Goal: Information Seeking & Learning: Check status

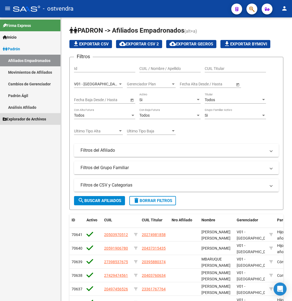
click at [30, 114] on link "Explorador de Archivos" at bounding box center [30, 119] width 61 height 12
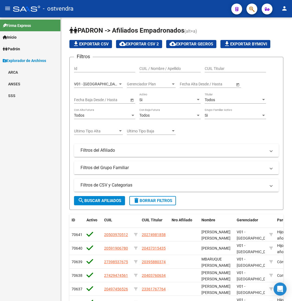
click at [15, 96] on link "SSS" at bounding box center [30, 96] width 61 height 12
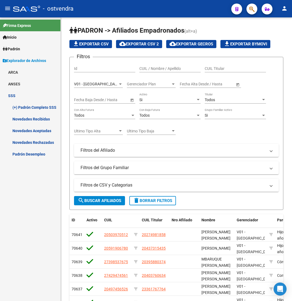
click at [18, 70] on link "ARCA" at bounding box center [30, 72] width 61 height 12
click at [18, 84] on link "Relaciones Laborales" at bounding box center [30, 84] width 61 height 12
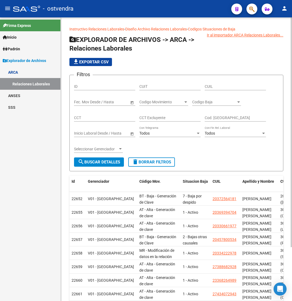
drag, startPoint x: 212, startPoint y: 86, endPoint x: 205, endPoint y: 90, distance: 8.4
click at [212, 86] on input "CUIL" at bounding box center [235, 86] width 61 height 5
paste input "20-18828678-0"
click at [99, 164] on span "search Buscar Detalles" at bounding box center [99, 161] width 42 height 5
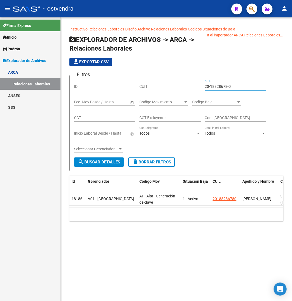
click at [222, 87] on input "20-18828678-0" at bounding box center [235, 86] width 61 height 5
paste input "20242225-2"
click at [218, 84] on div "20-20242225-2 CUIL" at bounding box center [235, 84] width 61 height 11
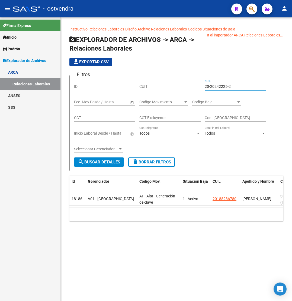
click at [218, 85] on input "20-20242225-2" at bounding box center [235, 86] width 61 height 5
click at [218, 86] on input "20-20242225-2" at bounding box center [235, 86] width 61 height 5
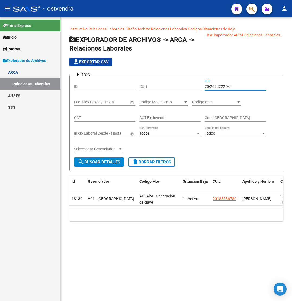
paste input "4222525-3"
click at [105, 160] on span "search Buscar Detalles" at bounding box center [99, 161] width 42 height 5
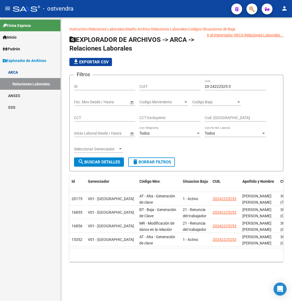
click at [227, 86] on input "20-24222525-3" at bounding box center [235, 86] width 61 height 5
paste input "30466147-0"
click at [106, 162] on span "search Buscar Detalles" at bounding box center [99, 161] width 42 height 5
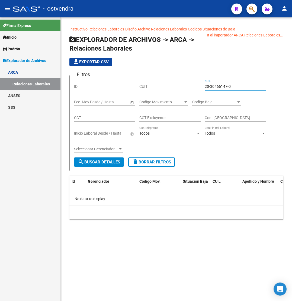
click at [213, 85] on input "20-30466147-0" at bounding box center [235, 86] width 61 height 5
click at [214, 85] on input "20-30466147-0" at bounding box center [235, 86] width 61 height 5
paste input "20316052-8"
click at [214, 85] on input "20-20316052-8" at bounding box center [235, 86] width 61 height 5
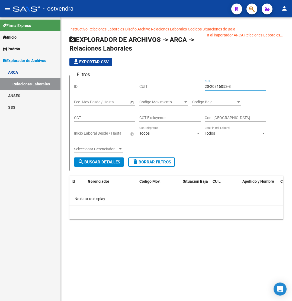
click at [214, 85] on input "20-20316052-8" at bounding box center [235, 86] width 61 height 5
paste input "31605280-1"
click at [104, 162] on span "search Buscar Detalles" at bounding box center [99, 161] width 42 height 5
click at [211, 88] on input "20-31605280-1" at bounding box center [235, 86] width 61 height 5
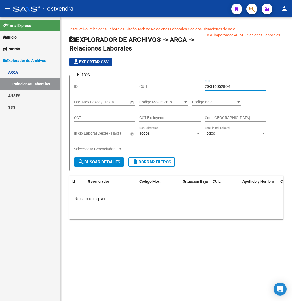
click at [211, 88] on input "20-31605280-1" at bounding box center [235, 86] width 61 height 5
paste input "2395450-0"
click at [100, 162] on span "search Buscar Detalles" at bounding box center [99, 161] width 42 height 5
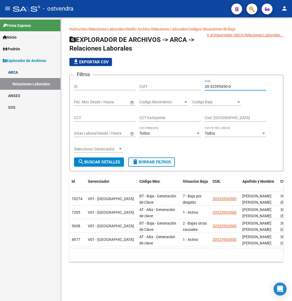
click at [225, 86] on input "20-32395450-0" at bounding box center [235, 86] width 61 height 5
paste input "20330868-2"
click at [222, 85] on input "20-20330868-2" at bounding box center [235, 86] width 61 height 5
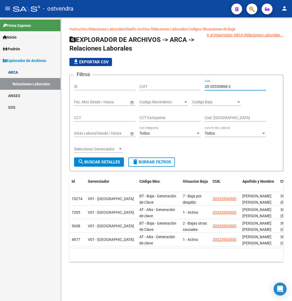
click at [222, 85] on input "20-20330868-2" at bounding box center [235, 86] width 61 height 5
paste input "33086828-8"
click at [102, 160] on span "search Buscar Detalles" at bounding box center [99, 161] width 42 height 5
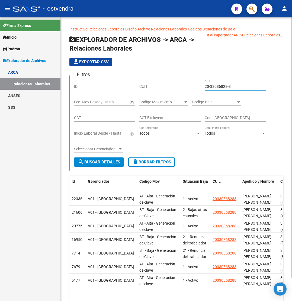
click at [216, 87] on input "20-33086828-8" at bounding box center [235, 86] width 61 height 5
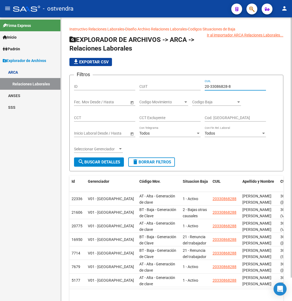
paste input "5979596-4"
click at [213, 86] on input "20-35979596-4" at bounding box center [235, 86] width 61 height 5
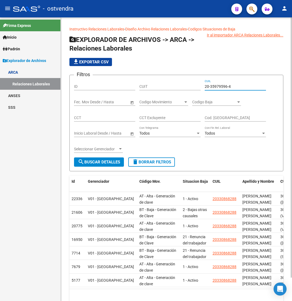
paste input
click at [103, 162] on span "search Buscar Detalles" at bounding box center [99, 161] width 42 height 5
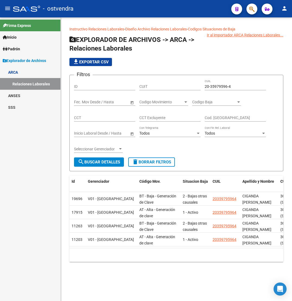
click at [213, 88] on input "20-35979596-4" at bounding box center [235, 86] width 61 height 5
paste input "9765027-9"
click at [106, 163] on span "search Buscar Detalles" at bounding box center [99, 161] width 42 height 5
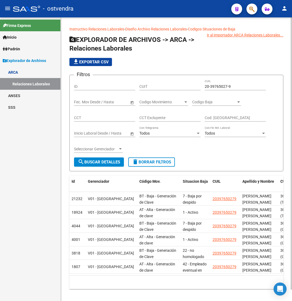
click at [219, 86] on input "20-39765027-9" at bounding box center [235, 86] width 61 height 5
paste input "41631955-4"
click at [99, 163] on span "search Buscar Detalles" at bounding box center [99, 161] width 42 height 5
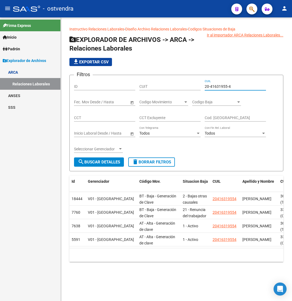
click at [220, 86] on input "20-41631955-4" at bounding box center [235, 86] width 61 height 5
paste input "2494424-7"
click at [112, 163] on span "search Buscar Detalles" at bounding box center [99, 161] width 42 height 5
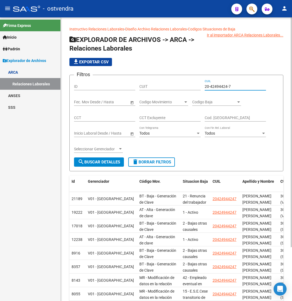
click at [218, 86] on input "20-42494424-7" at bounding box center [235, 86] width 61 height 5
paste input "3696223-2"
click at [117, 158] on button "search Buscar Detalles" at bounding box center [99, 161] width 50 height 9
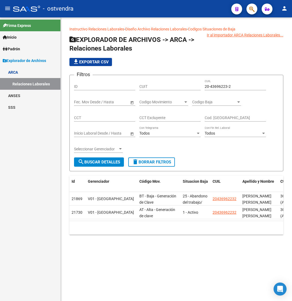
click at [218, 86] on input "20-43696223-2" at bounding box center [235, 86] width 61 height 5
paste input "94048057-5"
click at [109, 160] on span "search Buscar Detalles" at bounding box center [99, 161] width 42 height 5
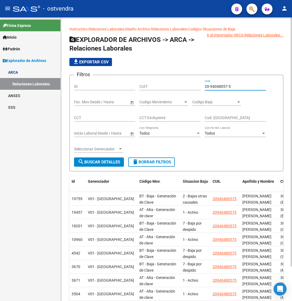
click at [218, 88] on input "20-94048057-5" at bounding box center [235, 86] width 61 height 5
paste input "756399-9"
click at [108, 160] on span "search Buscar Detalles" at bounding box center [99, 161] width 42 height 5
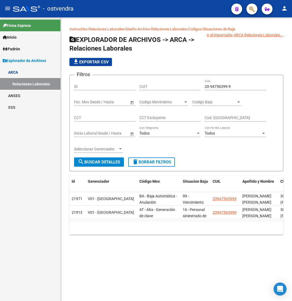
click at [215, 86] on input "20-94756399-9" at bounding box center [235, 86] width 61 height 5
paste input "5003599-5"
click at [110, 161] on span "search Buscar Detalles" at bounding box center [99, 161] width 42 height 5
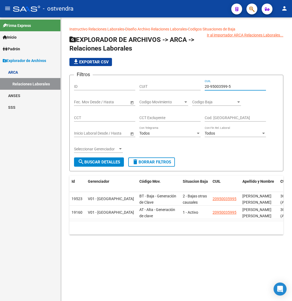
click at [215, 86] on input "20-95003599-5" at bounding box center [235, 86] width 61 height 5
paste input "3-35016161-9"
click at [110, 163] on span "search Buscar Detalles" at bounding box center [99, 161] width 42 height 5
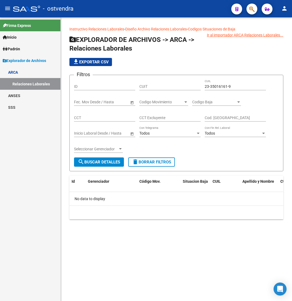
click at [219, 86] on input "23-35016161-9" at bounding box center [235, 86] width 61 height 5
paste input "7-32153643"
click at [100, 166] on button "search Buscar Detalles" at bounding box center [99, 161] width 50 height 9
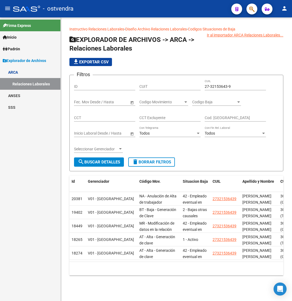
click at [212, 82] on div "27-32153643-9 CUIL" at bounding box center [235, 84] width 61 height 11
click at [215, 86] on input "27-32153643-9" at bounding box center [235, 86] width 61 height 5
paste input "41893917-1"
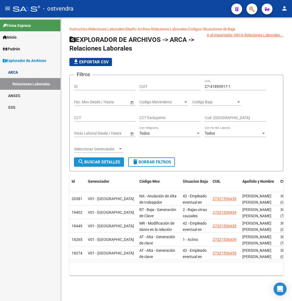
click at [105, 157] on button "search Buscar Detalles" at bounding box center [99, 161] width 50 height 9
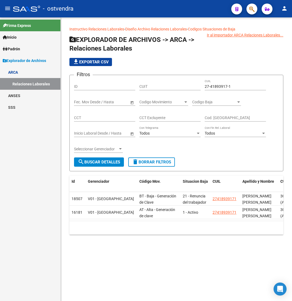
click at [217, 87] on input "27-41893917-1" at bounding box center [235, 86] width 61 height 5
paste input "3-35016161-9"
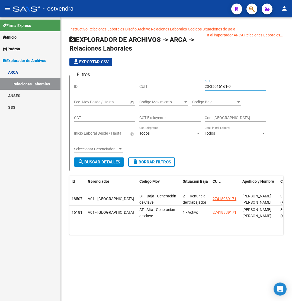
click at [112, 162] on span "search Buscar Detalles" at bounding box center [99, 161] width 42 height 5
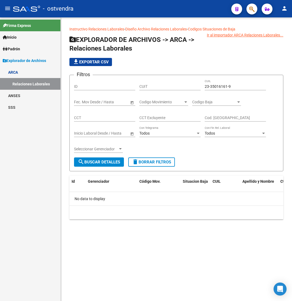
click at [226, 86] on input "23-35016161-9" at bounding box center [235, 86] width 61 height 5
paste input "0-42649419-2"
click at [102, 165] on button "search Buscar Detalles" at bounding box center [99, 161] width 50 height 9
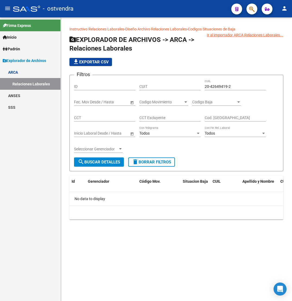
click at [214, 86] on input "20-42649419-2" at bounding box center [235, 86] width 61 height 5
paste input "3590110-8"
click at [108, 160] on span "search Buscar Detalles" at bounding box center [99, 161] width 42 height 5
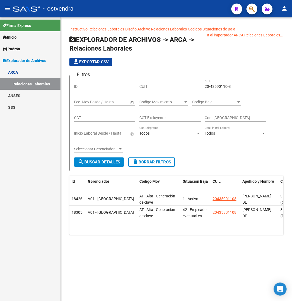
click at [216, 84] on div "20-43590110-8 CUIL" at bounding box center [235, 84] width 61 height 11
click at [216, 87] on input "20-43590110-8" at bounding box center [235, 86] width 61 height 5
paste input "5784224-5"
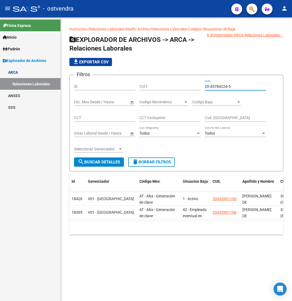
click at [109, 161] on span "search Buscar Detalles" at bounding box center [99, 161] width 42 height 5
click at [215, 90] on div "20-45784224-5 CUIL" at bounding box center [235, 84] width 61 height 11
click at [215, 87] on input "20-45784224-5" at bounding box center [235, 86] width 61 height 5
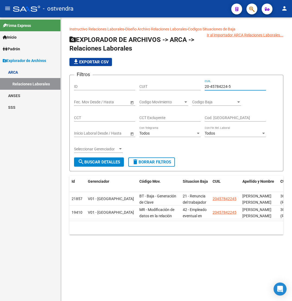
click at [215, 87] on input "20-45784224-5" at bounding box center [235, 86] width 61 height 5
paste input "7-35957080-0"
click at [119, 160] on span "search Buscar Detalles" at bounding box center [99, 161] width 42 height 5
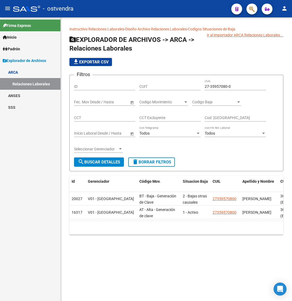
click at [221, 88] on input "27-35957080-0" at bounding box center [235, 86] width 61 height 5
paste input "93964300-7"
click at [113, 162] on span "search Buscar Detalles" at bounding box center [99, 161] width 42 height 5
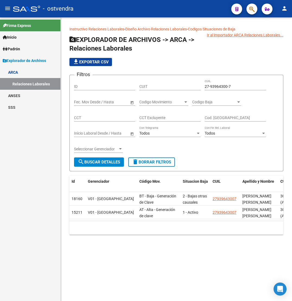
click at [217, 87] on input "27-93964300-7" at bounding box center [235, 86] width 61 height 5
paste input "0-18828678-0"
click at [109, 162] on span "search Buscar Detalles" at bounding box center [99, 161] width 42 height 5
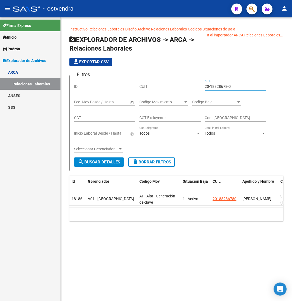
click at [217, 86] on input "20-18828678-0" at bounding box center [235, 86] width 61 height 5
paste input "24222525-3"
click at [104, 159] on span "search Buscar Detalles" at bounding box center [99, 161] width 42 height 5
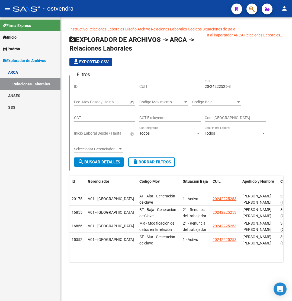
click at [212, 85] on input "20-24222525-3" at bounding box center [235, 86] width 61 height 5
paste input "768201-6"
click at [110, 165] on button "search Buscar Detalles" at bounding box center [99, 161] width 50 height 9
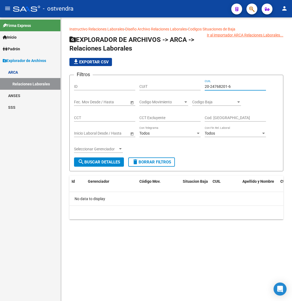
click at [222, 86] on input "20-24768201-6" at bounding box center [235, 86] width 61 height 5
paste input "928443-3"
click at [103, 164] on span "search Buscar Detalles" at bounding box center [99, 161] width 42 height 5
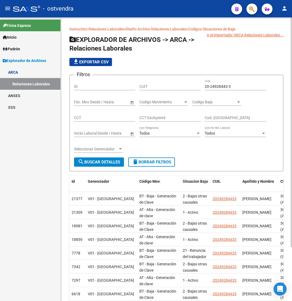
click at [61, 196] on div "Instructivo Relaciones Laborales - Diseño Archivo Relaciones Laborales - Codigo…" at bounding box center [177, 188] width 232 height 343
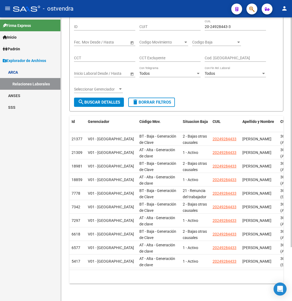
click at [187, 91] on form "Filtros ID CUIT 20-24928443-3 CUIL Fecha inicio – Fecha fin Fec. Mov Desde / Ha…" at bounding box center [177, 63] width 214 height 96
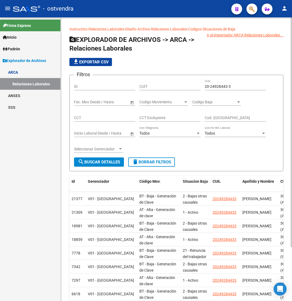
click at [221, 88] on input "20-24928443-3" at bounding box center [235, 86] width 61 height 5
paste input "8216055"
click at [116, 160] on span "search Buscar Detalles" at bounding box center [99, 161] width 42 height 5
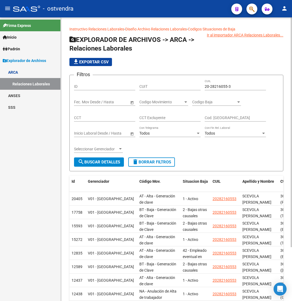
click at [217, 83] on div "20-28216055-3 CUIL" at bounding box center [235, 84] width 61 height 11
drag, startPoint x: 217, startPoint y: 83, endPoint x: 218, endPoint y: 86, distance: 3.1
click at [218, 83] on div "20-28216055-3 CUIL" at bounding box center [235, 84] width 61 height 11
click at [218, 86] on input "20-28216055-3" at bounding box center [235, 86] width 61 height 5
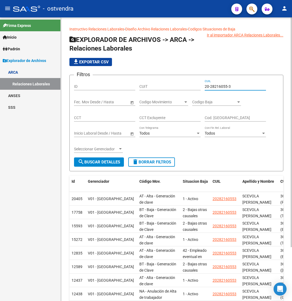
click at [218, 86] on input "20-28216055-3" at bounding box center [235, 86] width 61 height 5
paste input "9374352-6"
click at [105, 165] on button "search Buscar Detalles" at bounding box center [99, 161] width 50 height 9
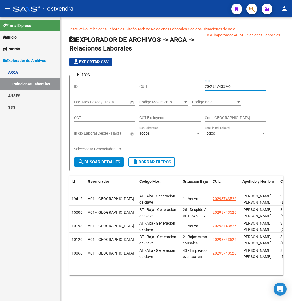
click at [218, 86] on input "20-29374352-6" at bounding box center [235, 86] width 61 height 5
paste input "444806-4"
click at [108, 162] on span "search Buscar Detalles" at bounding box center [99, 161] width 42 height 5
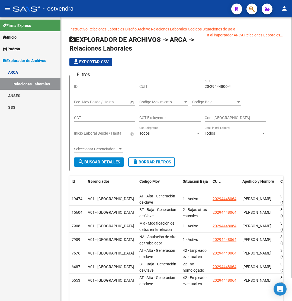
click at [215, 86] on input "20-29444806-4" at bounding box center [235, 86] width 61 height 5
paste input "33151373"
click at [104, 161] on span "search Buscar Detalles" at bounding box center [99, 161] width 42 height 5
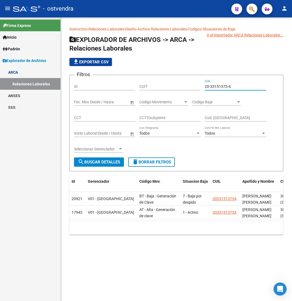
click at [222, 85] on input "20-33151373-4" at bounding box center [235, 86] width 61 height 5
paste input "4613128-5"
click at [103, 162] on span "search Buscar Detalles" at bounding box center [99, 161] width 42 height 5
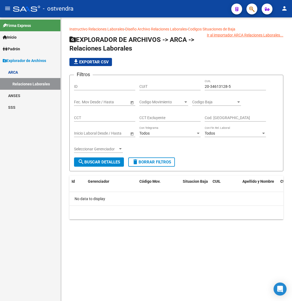
click at [214, 86] on input "20-34613128-5" at bounding box center [235, 86] width 61 height 5
paste input "7342494-4"
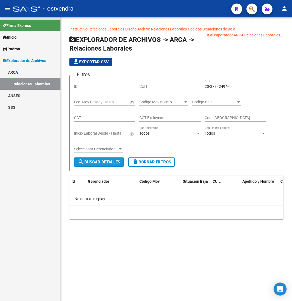
click at [113, 163] on span "search Buscar Detalles" at bounding box center [99, 161] width 42 height 5
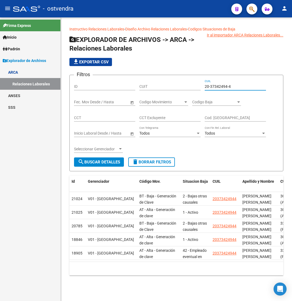
click at [218, 87] on input "20-37342494-4" at bounding box center [235, 86] width 61 height 5
paste input "80943-9"
click at [96, 162] on span "search Buscar Detalles" at bounding box center [99, 161] width 42 height 5
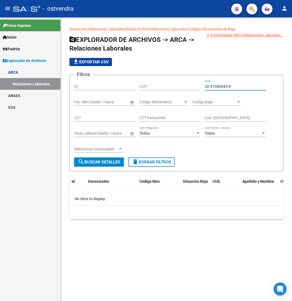
click at [215, 86] on input "20-37380943-9" at bounding box center [235, 86] width 61 height 5
paste input "8546955-2"
click at [101, 163] on span "search Buscar Detalles" at bounding box center [99, 161] width 42 height 5
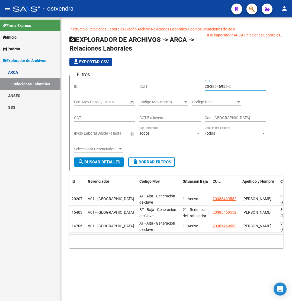
click at [219, 86] on input "20-38546955-2" at bounding box center [235, 86] width 61 height 5
paste input "9273230-7"
click at [105, 161] on span "search Buscar Detalles" at bounding box center [99, 161] width 42 height 5
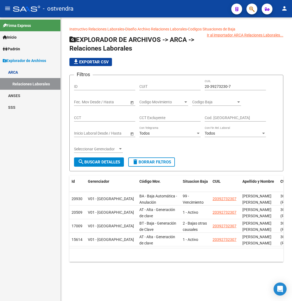
click at [216, 87] on input "20-39273230-7" at bounding box center [235, 86] width 61 height 5
paste input "46580"
click at [89, 162] on span "search Buscar Detalles" at bounding box center [99, 161] width 42 height 5
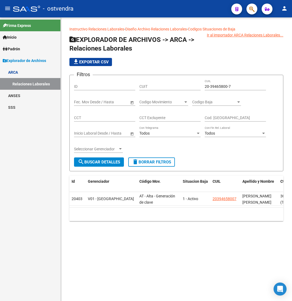
click at [219, 87] on input "20-39465800-7" at bounding box center [235, 86] width 61 height 5
paste input "586984-2"
click at [109, 158] on button "search Buscar Detalles" at bounding box center [99, 161] width 50 height 9
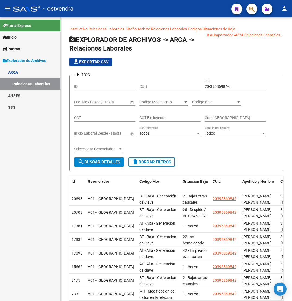
click at [30, 202] on div "Firma Express Inicio Instructivos Contacto OS [PERSON_NAME] Afiliados Empadrona…" at bounding box center [30, 158] width 61 height 283
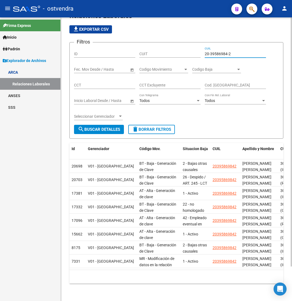
click at [216, 52] on input "20-39586984-2" at bounding box center [235, 54] width 61 height 5
paste input "40018541-8"
click at [101, 127] on span "search Buscar Detalles" at bounding box center [99, 129] width 42 height 5
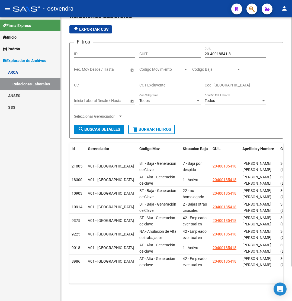
click at [223, 117] on div "Filtros ID CUIT 20-40018541-8 CUIL Fecha inicio – Fecha fin Fec. Mov Desde / Ha…" at bounding box center [176, 86] width 205 height 78
click at [215, 52] on input "20-40018541-8" at bounding box center [235, 54] width 61 height 5
paste input "667428-3"
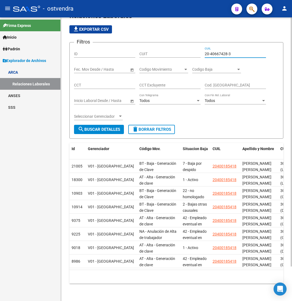
click at [103, 127] on span "search Buscar Detalles" at bounding box center [99, 129] width 42 height 5
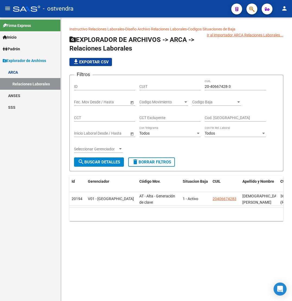
click at [215, 86] on input "20-40667428-3" at bounding box center [235, 86] width 61 height 5
paste input "999024-0"
click at [97, 162] on span "search Buscar Detalles" at bounding box center [99, 161] width 42 height 5
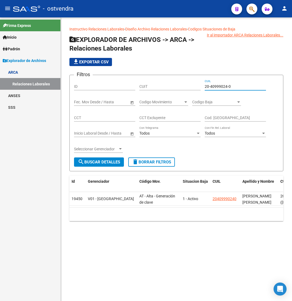
click at [221, 85] on input "20-40999024-0" at bounding box center [235, 86] width 61 height 5
paste input "1419372-3"
click at [106, 162] on span "search Buscar Detalles" at bounding box center [99, 161] width 42 height 5
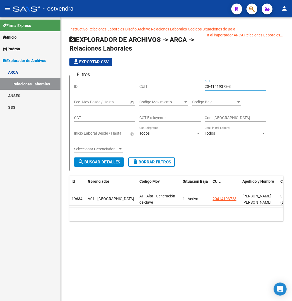
click at [219, 87] on input "20-41419372-3" at bounding box center [235, 86] width 61 height 5
paste input "2092271-0"
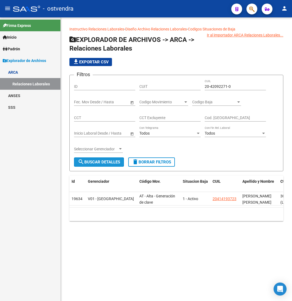
click at [109, 160] on span "search Buscar Detalles" at bounding box center [99, 161] width 42 height 5
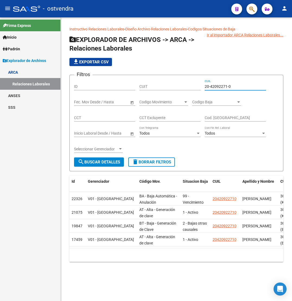
click at [225, 86] on input "20-42092271-0" at bounding box center [235, 86] width 61 height 5
paste input "175727-6"
click at [106, 162] on span "search Buscar Detalles" at bounding box center [99, 161] width 42 height 5
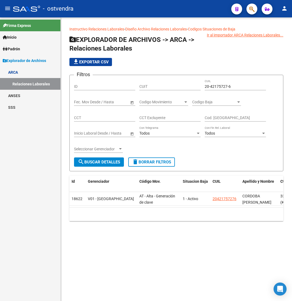
click at [219, 83] on div "20-42175727-6 CUIL" at bounding box center [235, 84] width 61 height 11
click at [219, 86] on input "20-42175727-6" at bounding box center [235, 86] width 61 height 5
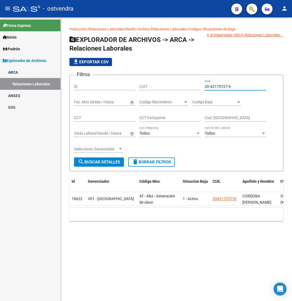
paste input "362926-7"
click at [111, 162] on span "search Buscar Detalles" at bounding box center [99, 161] width 42 height 5
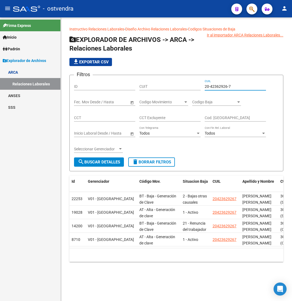
click at [217, 87] on input "20-42362926-7" at bounding box center [235, 86] width 61 height 5
paste input "674028-2"
click at [94, 164] on span "search Buscar Detalles" at bounding box center [99, 161] width 42 height 5
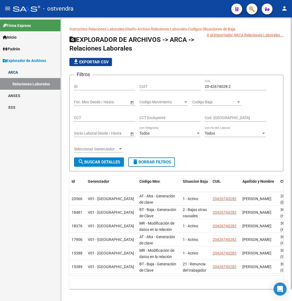
click at [219, 86] on input "20-42674028-2" at bounding box center [235, 86] width 61 height 5
paste input "82452-4"
click at [107, 160] on span "search Buscar Detalles" at bounding box center [99, 161] width 42 height 5
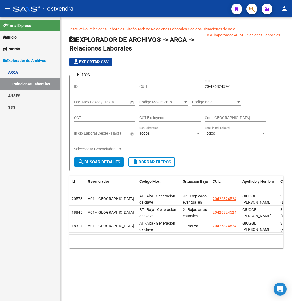
click at [215, 87] on input "20-42682452-4" at bounding box center [235, 86] width 61 height 5
paste input "823713-8"
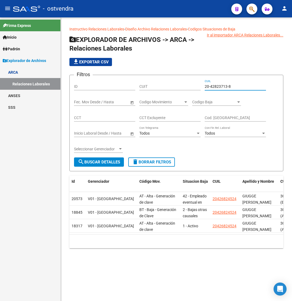
click at [106, 164] on span "search Buscar Detalles" at bounding box center [99, 161] width 42 height 5
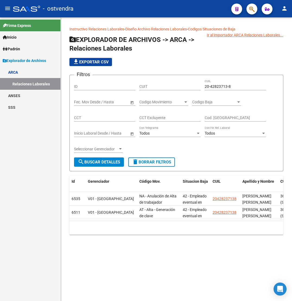
click at [220, 87] on input "20-42823713-8" at bounding box center [235, 86] width 61 height 5
paste input "37784-3"
click at [101, 164] on span "search Buscar Detalles" at bounding box center [99, 161] width 42 height 5
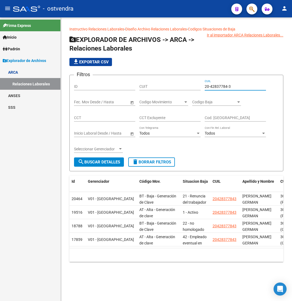
click at [219, 87] on input "20-42837784-3" at bounding box center [235, 86] width 61 height 5
paste input "3663190-2"
click at [105, 160] on span "search Buscar Detalles" at bounding box center [99, 161] width 42 height 5
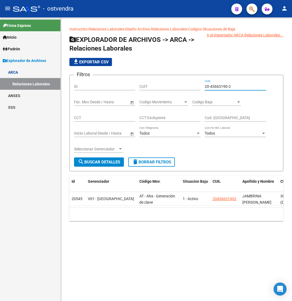
click at [219, 86] on input "20-43663190-2" at bounding box center [235, 86] width 61 height 5
paste input "4097454-7"
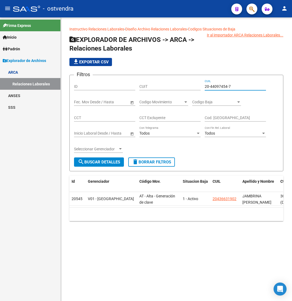
click at [116, 160] on span "search Buscar Detalles" at bounding box center [99, 161] width 42 height 5
click at [219, 87] on input "20-44097454-7" at bounding box center [235, 86] width 61 height 5
paste input "198163-6"
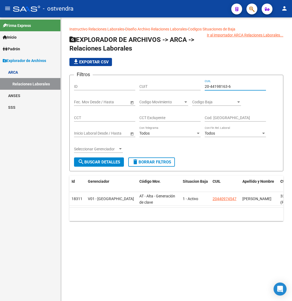
click at [113, 161] on span "search Buscar Detalles" at bounding box center [99, 161] width 42 height 5
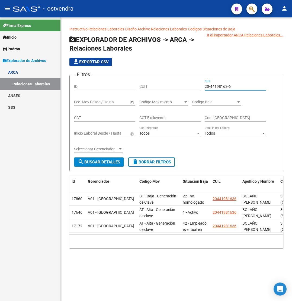
click at [220, 85] on input "20-44198163-6" at bounding box center [235, 86] width 61 height 5
paste input "215200-5"
click at [103, 160] on span "search Buscar Detalles" at bounding box center [99, 161] width 42 height 5
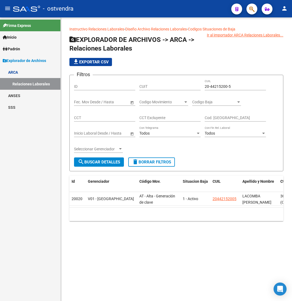
click at [228, 87] on input "20-44215200-5" at bounding box center [235, 86] width 61 height 5
paste input "883507-4"
click at [109, 162] on span "search Buscar Detalles" at bounding box center [99, 161] width 42 height 5
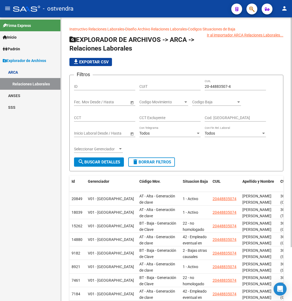
click at [221, 85] on input "20-44883507-4" at bounding box center [235, 86] width 61 height 5
paste input "5034176-3"
click at [107, 161] on span "search Buscar Detalles" at bounding box center [99, 161] width 42 height 5
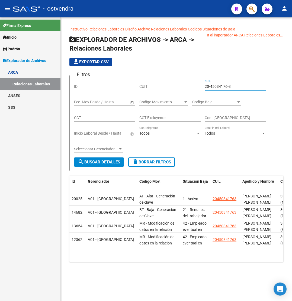
click at [221, 86] on input "20-45034176-3" at bounding box center [235, 86] width 61 height 5
paste input "280904-5"
click at [111, 163] on span "search Buscar Detalles" at bounding box center [99, 161] width 42 height 5
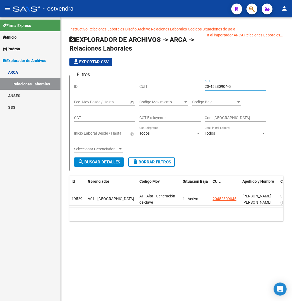
click at [216, 87] on input "20-45280904-5" at bounding box center [235, 86] width 61 height 5
paste input "6204583-3"
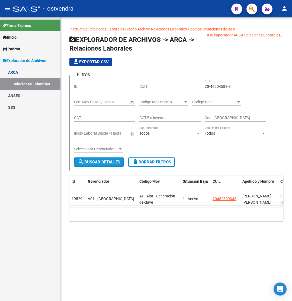
click at [101, 161] on span "search Buscar Detalles" at bounding box center [99, 161] width 42 height 5
click at [215, 87] on input "20-46204583-3" at bounding box center [235, 86] width 61 height 5
paste input "8104945-9"
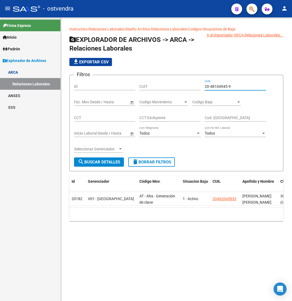
click at [108, 163] on span "search Buscar Detalles" at bounding box center [99, 161] width 42 height 5
click at [223, 85] on input "20-48104945-9" at bounding box center [235, 86] width 61 height 5
paste input "93998034-3"
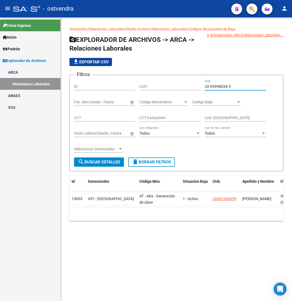
click at [108, 162] on span "search Buscar Detalles" at bounding box center [99, 161] width 42 height 5
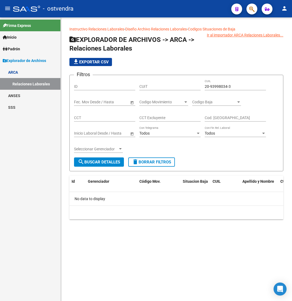
click at [221, 88] on input "20-93998034-3" at bounding box center [235, 86] width 61 height 5
paste input "4959576-6"
click at [109, 164] on span "search Buscar Detalles" at bounding box center [99, 161] width 42 height 5
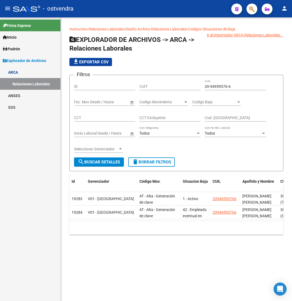
click at [214, 86] on input "20-94959576-6" at bounding box center [235, 86] width 61 height 5
paste input "3-28033158-9"
click at [100, 161] on span "search Buscar Detalles" at bounding box center [99, 161] width 42 height 5
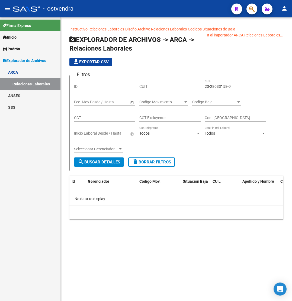
click at [219, 87] on input "23-28033158-9" at bounding box center [235, 86] width 61 height 5
paste input "3682649"
click at [115, 160] on span "search Buscar Detalles" at bounding box center [99, 161] width 42 height 5
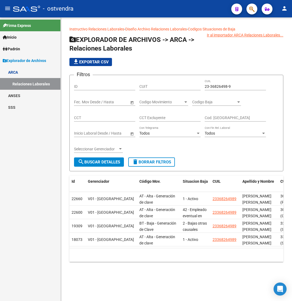
click at [219, 84] on input "23-36826498-9" at bounding box center [235, 86] width 61 height 5
paste input "8888623-4"
click at [103, 162] on span "search Buscar Detalles" at bounding box center [99, 161] width 42 height 5
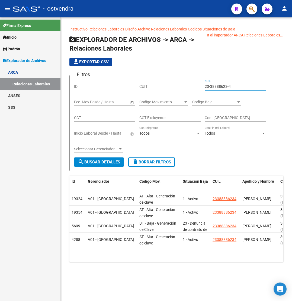
click at [223, 89] on input "23-38888623-4" at bounding box center [235, 86] width 61 height 5
paste input "41542351-9"
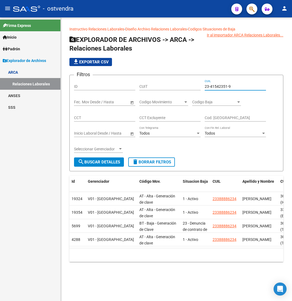
click at [92, 160] on span "search Buscar Detalles" at bounding box center [99, 161] width 42 height 5
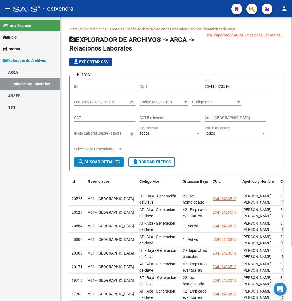
click at [220, 84] on input "23-41542351-9" at bounding box center [235, 86] width 61 height 5
paste input "2111538"
click at [104, 164] on span "search Buscar Detalles" at bounding box center [99, 161] width 42 height 5
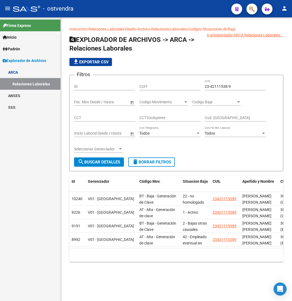
click at [222, 86] on input "23-42111538-9" at bounding box center [235, 86] width 61 height 5
paste input "9426460"
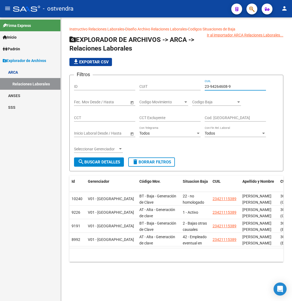
click at [93, 162] on span "search Buscar Detalles" at bounding box center [99, 161] width 42 height 5
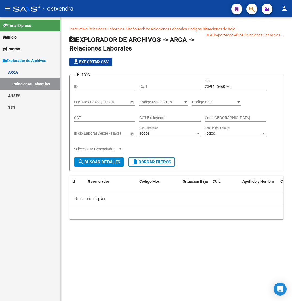
click at [221, 87] on input "23-94264608-9" at bounding box center [235, 86] width 61 height 5
paste input "7-32217058-6"
click at [103, 165] on button "search Buscar Detalles" at bounding box center [99, 161] width 50 height 9
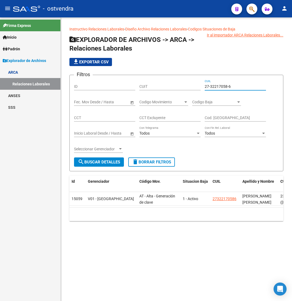
click at [226, 85] on input "27-32217058-6" at bounding box center [235, 86] width 61 height 5
click at [225, 86] on input "27-32217058-6" at bounding box center [235, 86] width 61 height 5
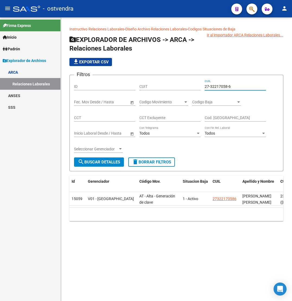
paste input "5991565-4"
click at [106, 165] on button "search Buscar Detalles" at bounding box center [99, 161] width 50 height 9
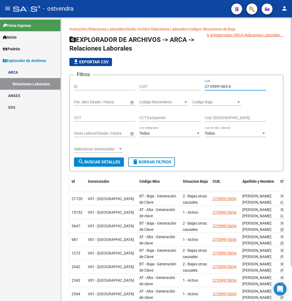
click at [222, 86] on input "27-35991565-4" at bounding box center [235, 86] width 61 height 5
paste input "6414296-5"
click at [114, 162] on span "search Buscar Detalles" at bounding box center [99, 161] width 42 height 5
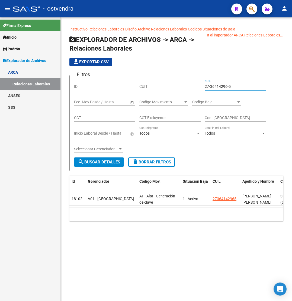
click at [213, 87] on input "27-36414296-5" at bounding box center [235, 86] width 61 height 5
paste input "41577082-6"
click at [114, 165] on button "search Buscar Detalles" at bounding box center [99, 161] width 50 height 9
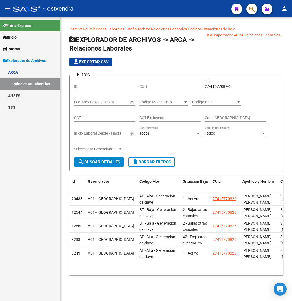
click at [216, 87] on input "27-41577082-6" at bounding box center [235, 86] width 61 height 5
paste input "5464548"
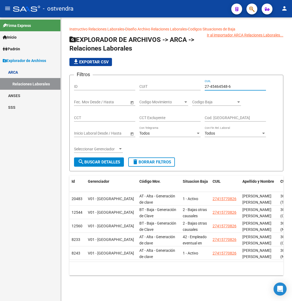
click at [103, 161] on span "search Buscar Detalles" at bounding box center [99, 161] width 42 height 5
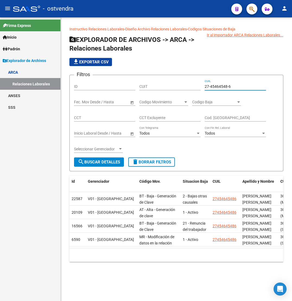
click at [218, 86] on input "27-45464548-6" at bounding box center [235, 86] width 61 height 5
paste input "0-40079398-1"
click at [113, 160] on span "search Buscar Detalles" at bounding box center [99, 161] width 42 height 5
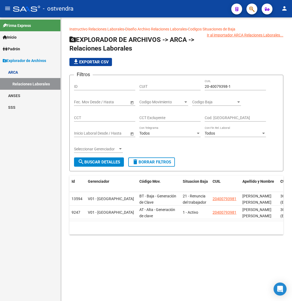
click at [217, 85] on input "20-40079398-1" at bounding box center [235, 86] width 61 height 5
paste input "2529305-3"
click at [99, 160] on span "search Buscar Detalles" at bounding box center [99, 161] width 42 height 5
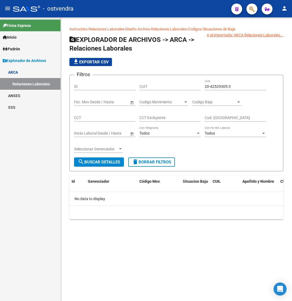
click at [220, 86] on input "20-42529305-3" at bounding box center [235, 86] width 61 height 5
paste input "4143362-0"
click at [112, 160] on span "search Buscar Detalles" at bounding box center [99, 161] width 42 height 5
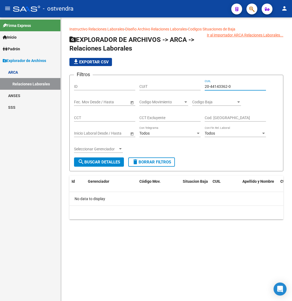
click at [215, 87] on input "20-44143362-0" at bounding box center [235, 86] width 61 height 5
paste input "584033-6"
click at [92, 162] on span "search Buscar Detalles" at bounding box center [99, 161] width 42 height 5
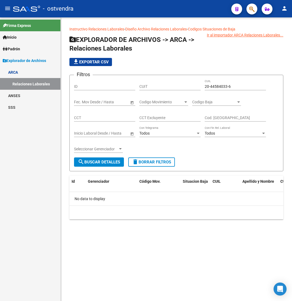
click at [218, 88] on input "20-44584033-6" at bounding box center [235, 86] width 61 height 5
paste input "5039934"
click at [109, 161] on span "search Buscar Detalles" at bounding box center [99, 161] width 42 height 5
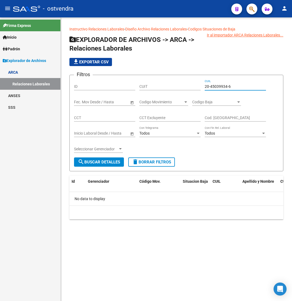
click at [215, 86] on input "20-45039934-6" at bounding box center [235, 86] width 61 height 5
paste input "24334233-4"
click at [108, 162] on span "search Buscar Detalles" at bounding box center [99, 161] width 42 height 5
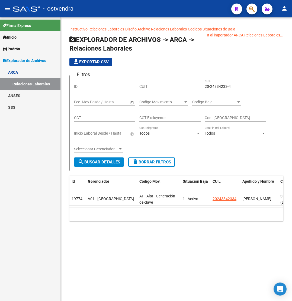
click at [225, 83] on div "20-24334233-4 CUIL" at bounding box center [235, 84] width 61 height 11
click at [225, 86] on input "20-24334233-4" at bounding box center [235, 86] width 61 height 5
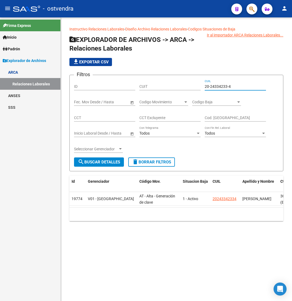
paste input "567870"
click at [106, 164] on span "search Buscar Detalles" at bounding box center [99, 161] width 42 height 5
click at [216, 88] on input "20-24567870-4" at bounding box center [235, 86] width 61 height 5
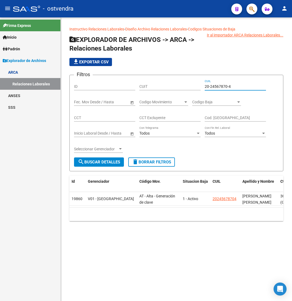
paste input "7440376-5"
click at [116, 161] on span "search Buscar Detalles" at bounding box center [99, 161] width 42 height 5
click at [227, 89] on div "20-27440376-5 CUIL" at bounding box center [235, 84] width 61 height 11
click at [220, 87] on input "20-27440376-5" at bounding box center [235, 86] width 61 height 5
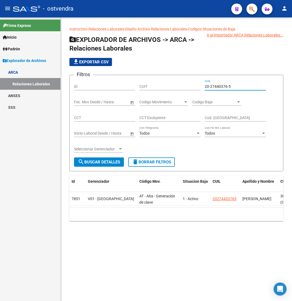
click at [220, 87] on input "20-27440376-5" at bounding box center [235, 86] width 61 height 5
paste input "30867491-7"
click at [108, 160] on span "search Buscar Detalles" at bounding box center [99, 161] width 42 height 5
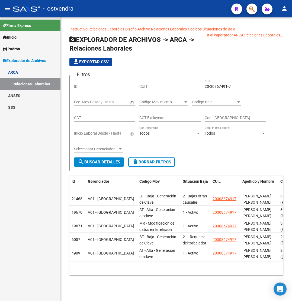
click at [221, 84] on input "20-30867491-7" at bounding box center [235, 86] width 61 height 5
paste input "1796211-9"
click at [107, 164] on span "search Buscar Detalles" at bounding box center [99, 161] width 42 height 5
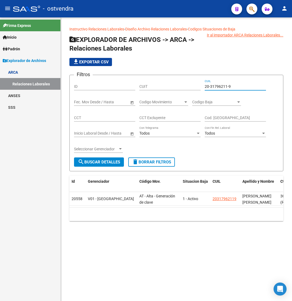
click at [214, 87] on input "20-31796211-9" at bounding box center [235, 86] width 61 height 5
paste input "926469"
click at [95, 163] on span "search Buscar Detalles" at bounding box center [99, 161] width 42 height 5
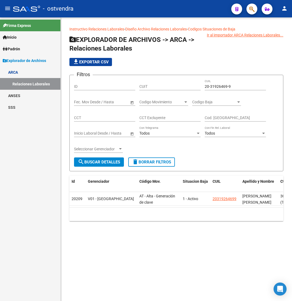
click at [218, 89] on div "20-31926469-9 CUIL" at bounding box center [235, 84] width 61 height 11
click at [218, 88] on input "20-31926469-9" at bounding box center [235, 86] width 61 height 5
paste input "3223626-2"
click at [109, 165] on button "search Buscar Detalles" at bounding box center [99, 161] width 50 height 9
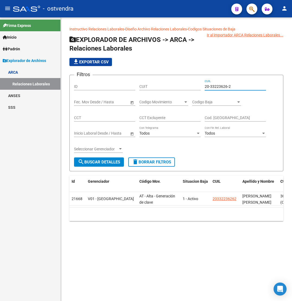
click at [218, 85] on input "20-33223626-2" at bounding box center [235, 86] width 61 height 5
paste input "5946615-4"
click at [108, 162] on span "search Buscar Detalles" at bounding box center [99, 161] width 42 height 5
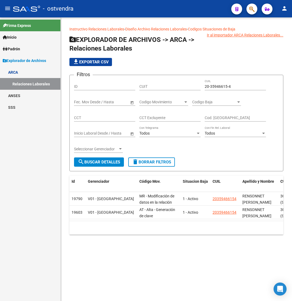
click at [218, 87] on input "20-35946615-4" at bounding box center [235, 86] width 61 height 5
paste input "6104178-0"
click at [97, 164] on span "search Buscar Detalles" at bounding box center [99, 161] width 42 height 5
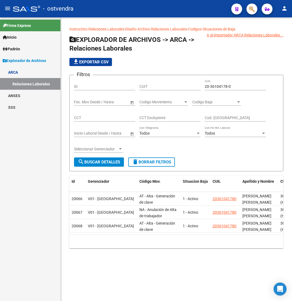
click at [216, 85] on input "20-36104178-0" at bounding box center [235, 86] width 61 height 5
paste input "397661-2"
click at [112, 164] on span "search Buscar Detalles" at bounding box center [99, 161] width 42 height 5
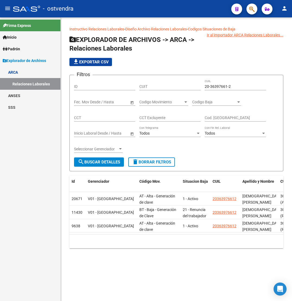
click at [210, 82] on div "20-36397661-2 CUIL" at bounding box center [235, 84] width 61 height 11
click at [213, 86] on input "20-36397661-2" at bounding box center [235, 86] width 61 height 5
paste input "7949138-4"
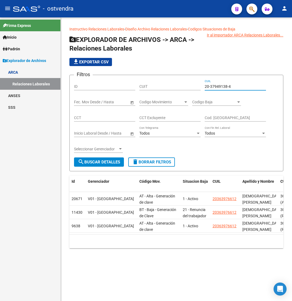
type input "20-37949138-4"
click at [94, 165] on button "search Buscar Detalles" at bounding box center [99, 161] width 50 height 9
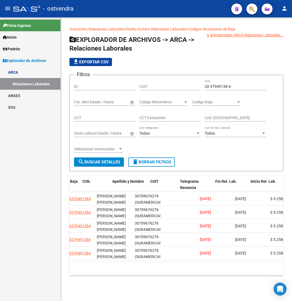
scroll to position [0, 130]
